Goal: Transaction & Acquisition: Subscribe to service/newsletter

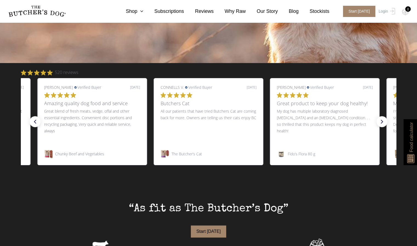
scroll to position [438, 0]
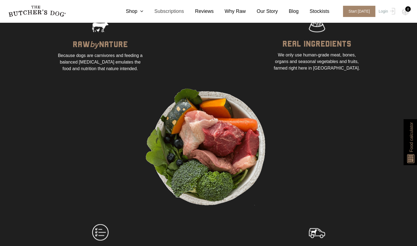
click at [151, 12] on link "Subscriptions" at bounding box center [163, 11] width 41 height 7
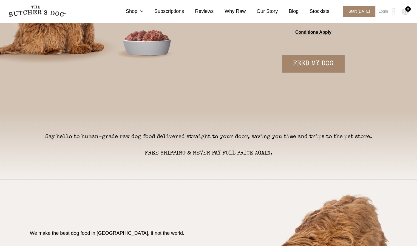
scroll to position [99, 0]
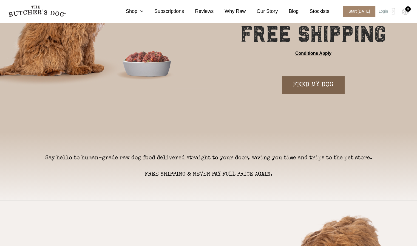
click at [312, 86] on link "FEED MY DOG" at bounding box center [313, 85] width 63 height 18
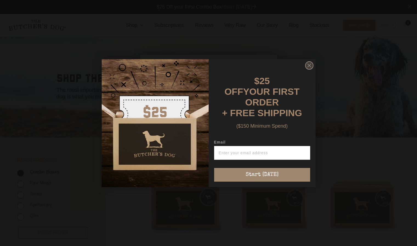
click at [306, 64] on circle "Close dialog" at bounding box center [309, 65] width 8 height 8
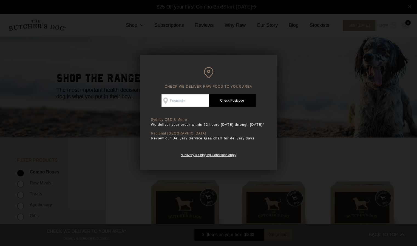
click at [361, 81] on div at bounding box center [208, 123] width 417 height 246
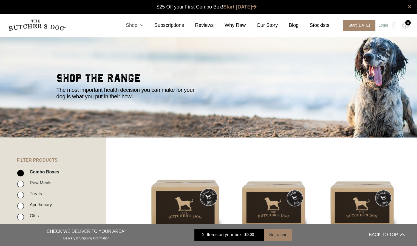
click at [143, 25] on icon at bounding box center [140, 25] width 6 height 5
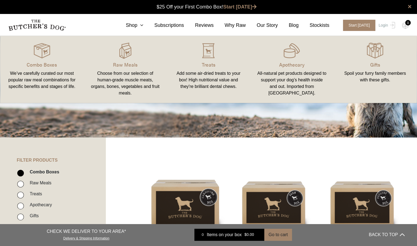
click at [126, 70] on div "Choose from our selection of human-grade muscle meats, organs, bones, vegetable…" at bounding box center [125, 83] width 70 height 26
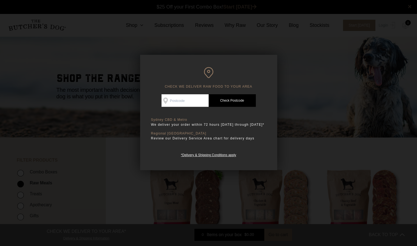
click at [209, 101] on link "Check Postcode" at bounding box center [232, 100] width 47 height 13
click at [185, 99] on input "Check Availability At" at bounding box center [184, 100] width 47 height 13
type input "3121"
click at [238, 99] on link "Check Postcode" at bounding box center [232, 100] width 47 height 13
